Goal: Use online tool/utility: Utilize a website feature to perform a specific function

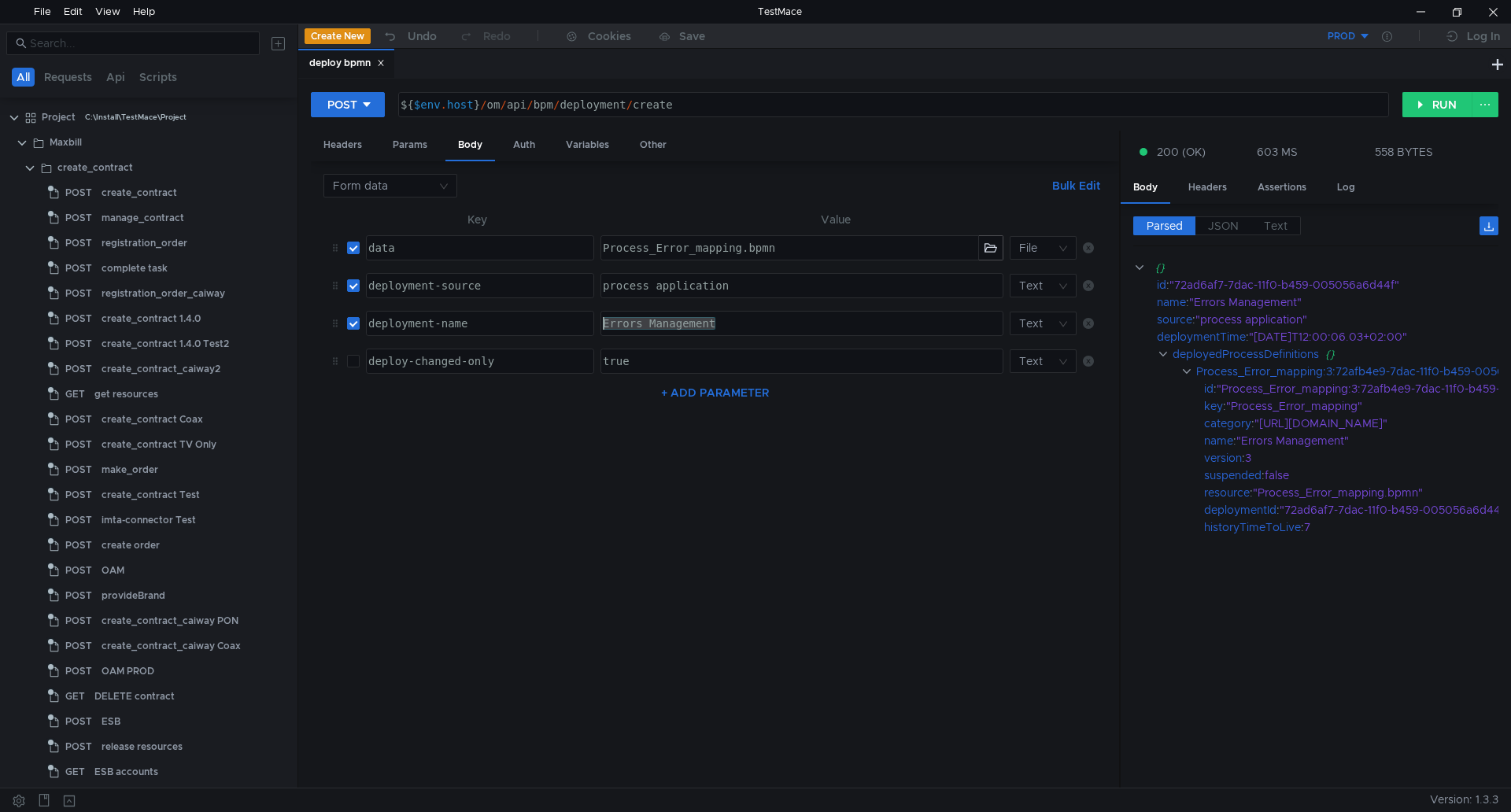
click at [578, 319] on tr "deployment-name ההההההההההההההההההההההההההההההההההההההההההההההההההההההההההההההה…" at bounding box center [714, 323] width 783 height 38
click at [992, 244] on button "button" at bounding box center [991, 248] width 24 height 24
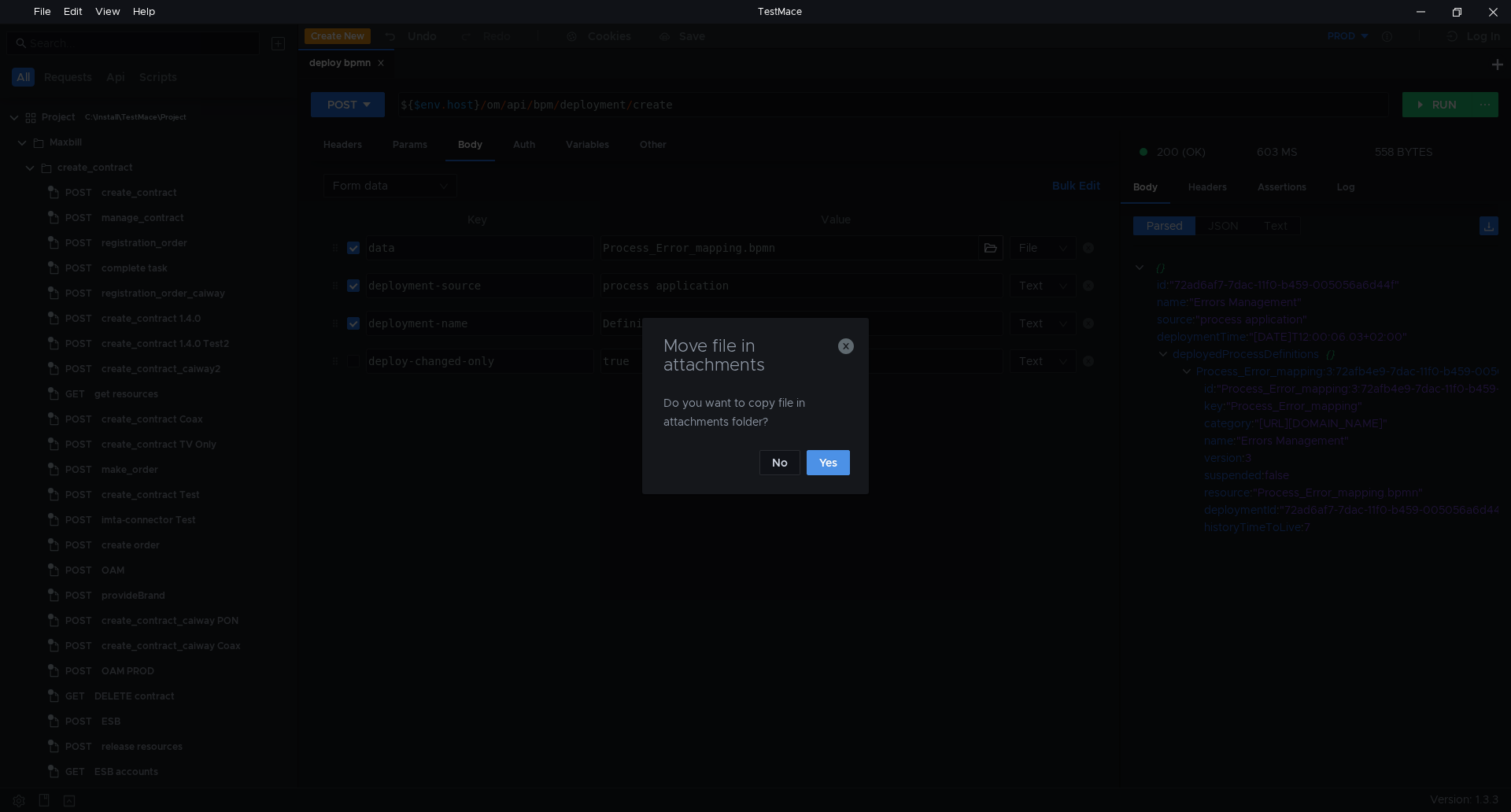
click at [830, 457] on button "Yes" at bounding box center [828, 462] width 43 height 25
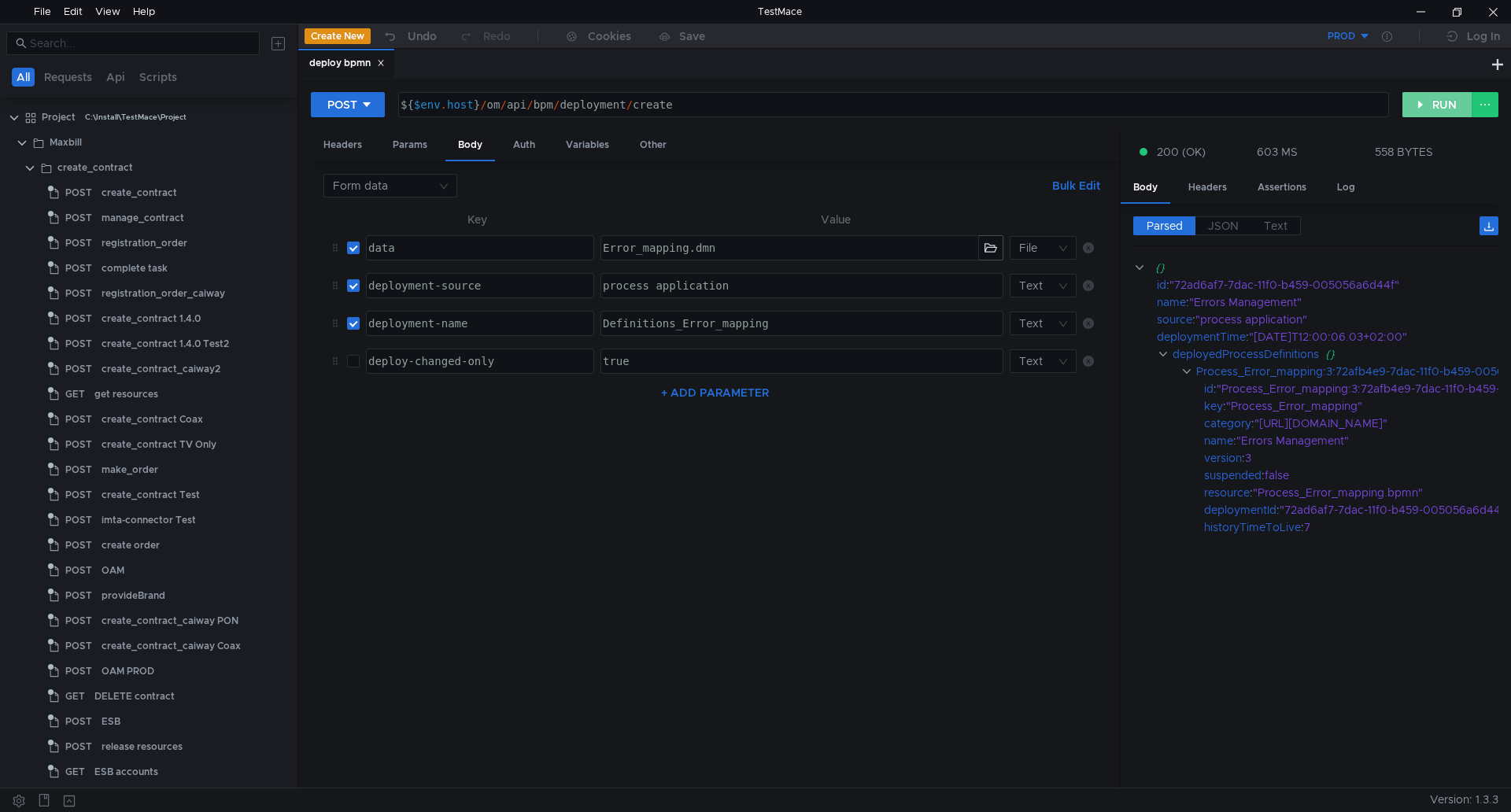
click at [1434, 100] on button "RUN" at bounding box center [1437, 104] width 70 height 25
drag, startPoint x: 779, startPoint y: 323, endPoint x: 575, endPoint y: 324, distance: 204.0
click at [575, 324] on tr "deployment-name ההההההההההההההההההההההההההההההההההההההההההההההההההההההההההההההה…" at bounding box center [714, 323] width 783 height 38
paste textarea "Errors Management"
type textarea "Errors Management"
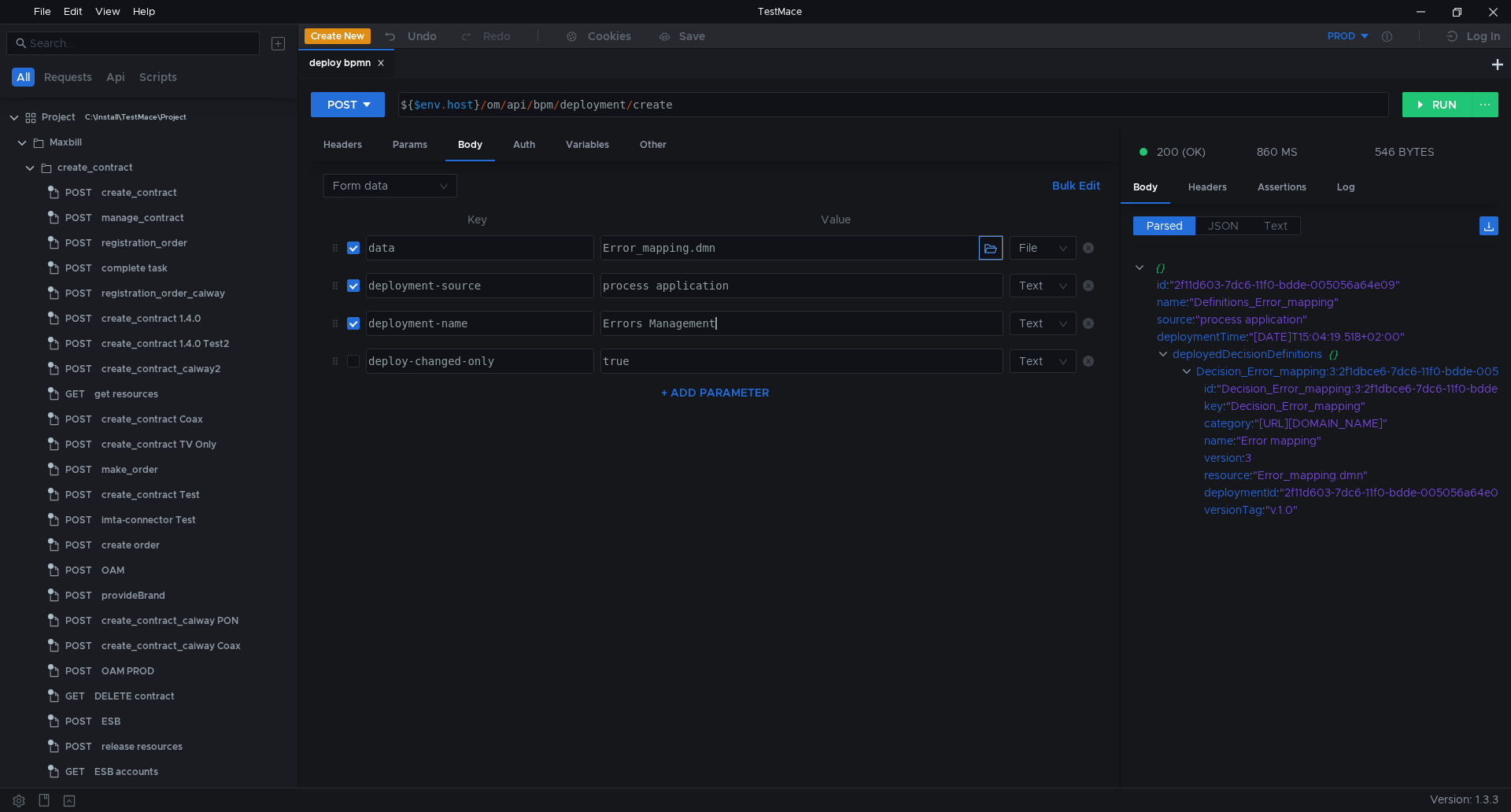
click at [986, 250] on button "button" at bounding box center [991, 248] width 24 height 24
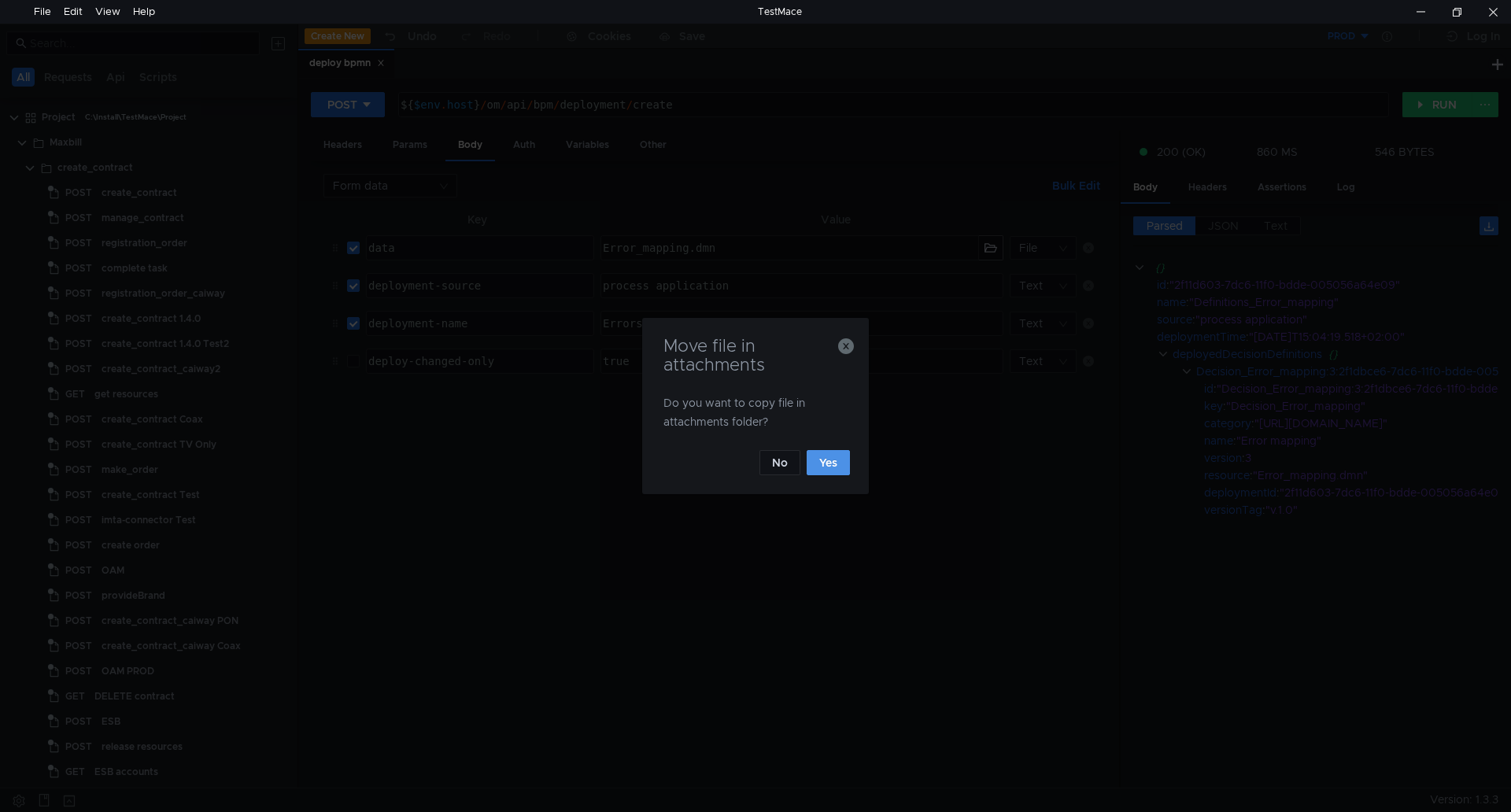
drag, startPoint x: 835, startPoint y: 465, endPoint x: 1436, endPoint y: 74, distance: 717.0
click at [835, 465] on button "Yes" at bounding box center [828, 462] width 43 height 25
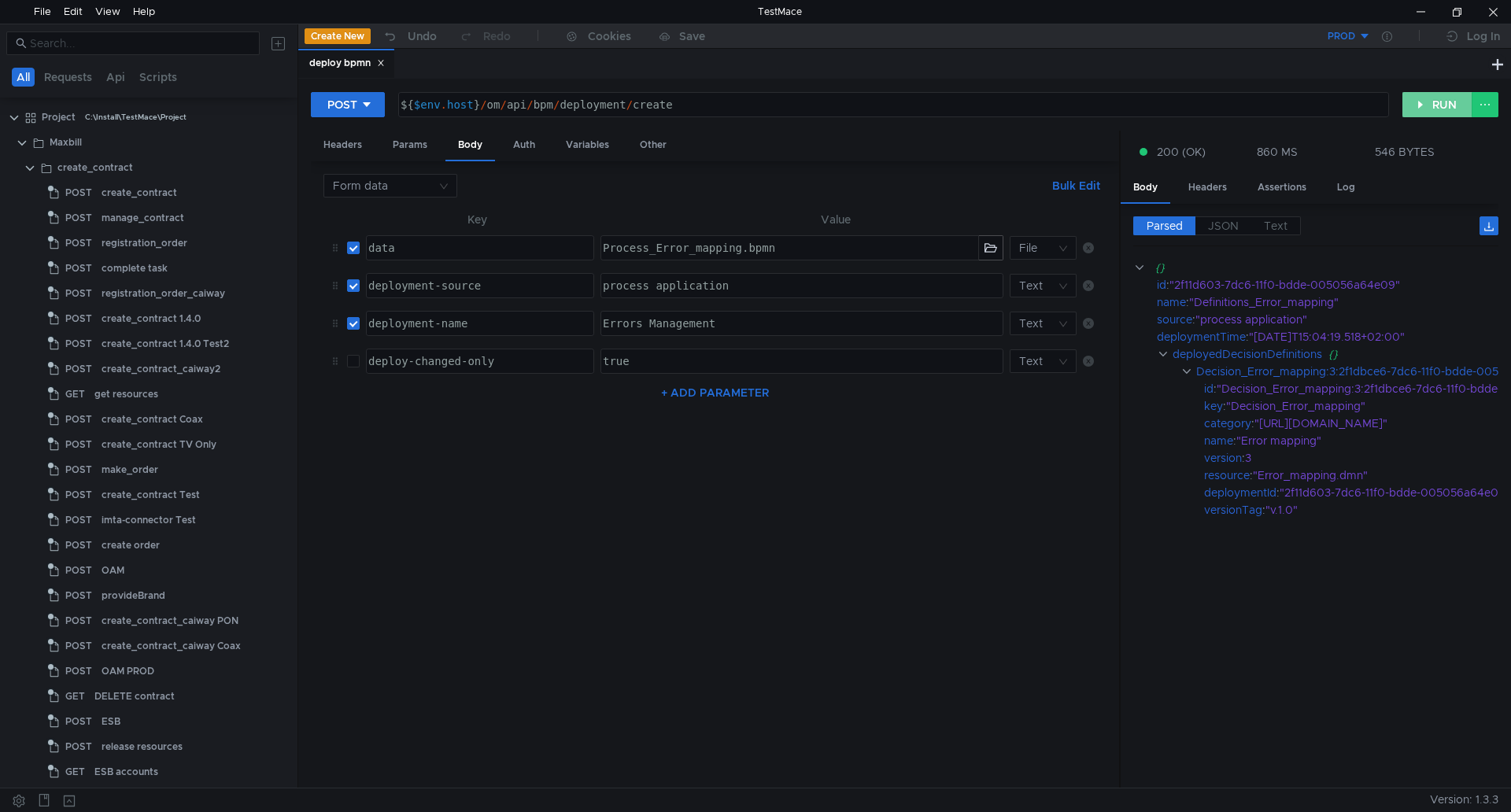
click at [1446, 106] on button "RUN" at bounding box center [1437, 104] width 70 height 25
click at [1421, 5] on div at bounding box center [1420, 12] width 36 height 24
